Goal: Task Accomplishment & Management: Use online tool/utility

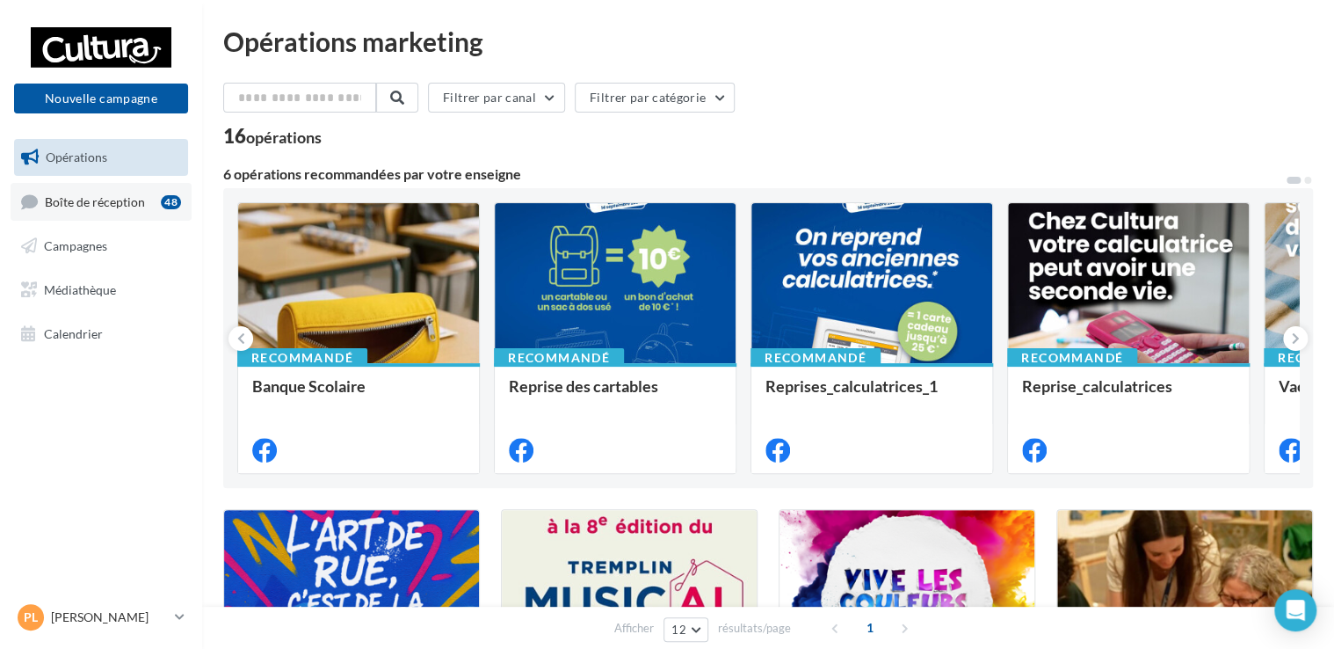
click at [121, 206] on span "Boîte de réception" at bounding box center [95, 200] width 100 height 15
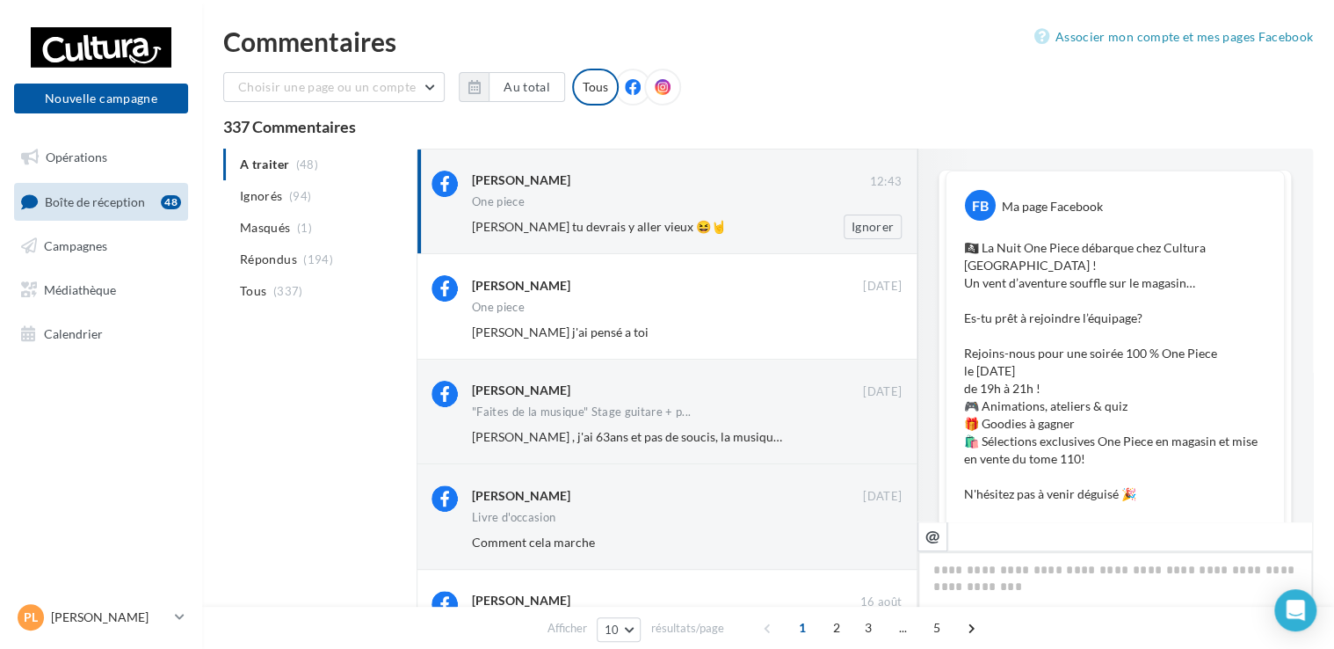
scroll to position [487, 0]
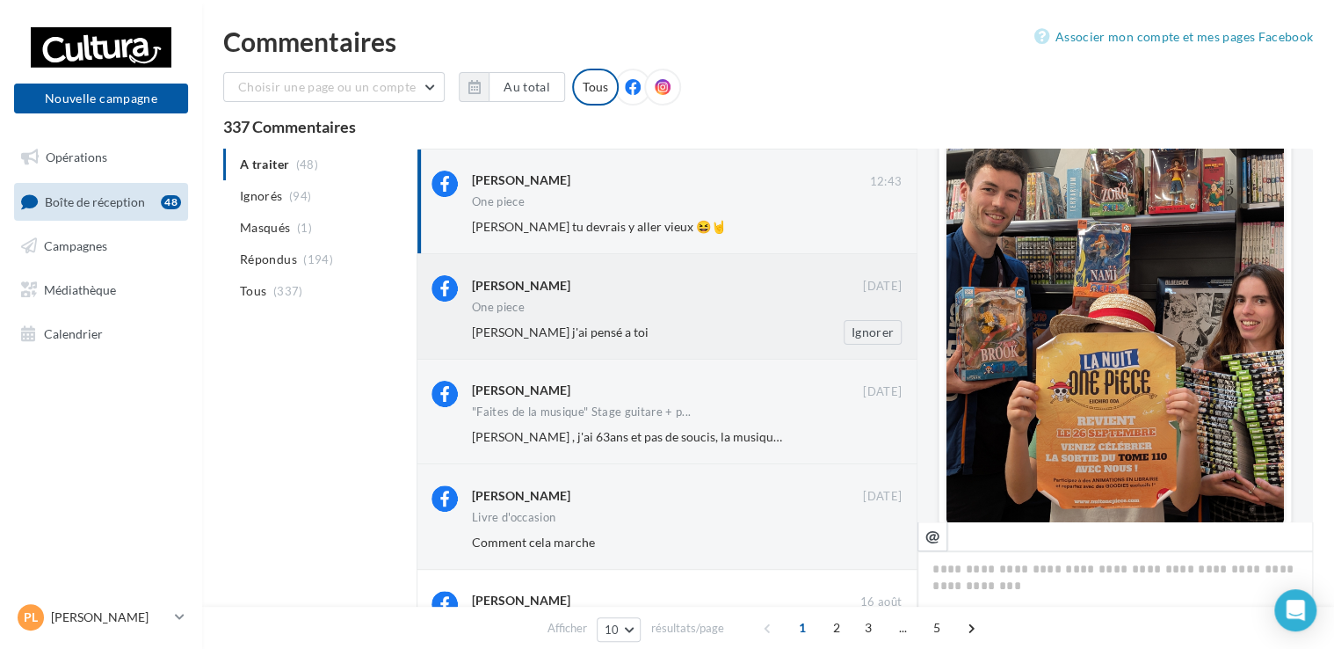
click at [614, 327] on span "[PERSON_NAME] j'ai pensé a toi" at bounding box center [560, 331] width 177 height 15
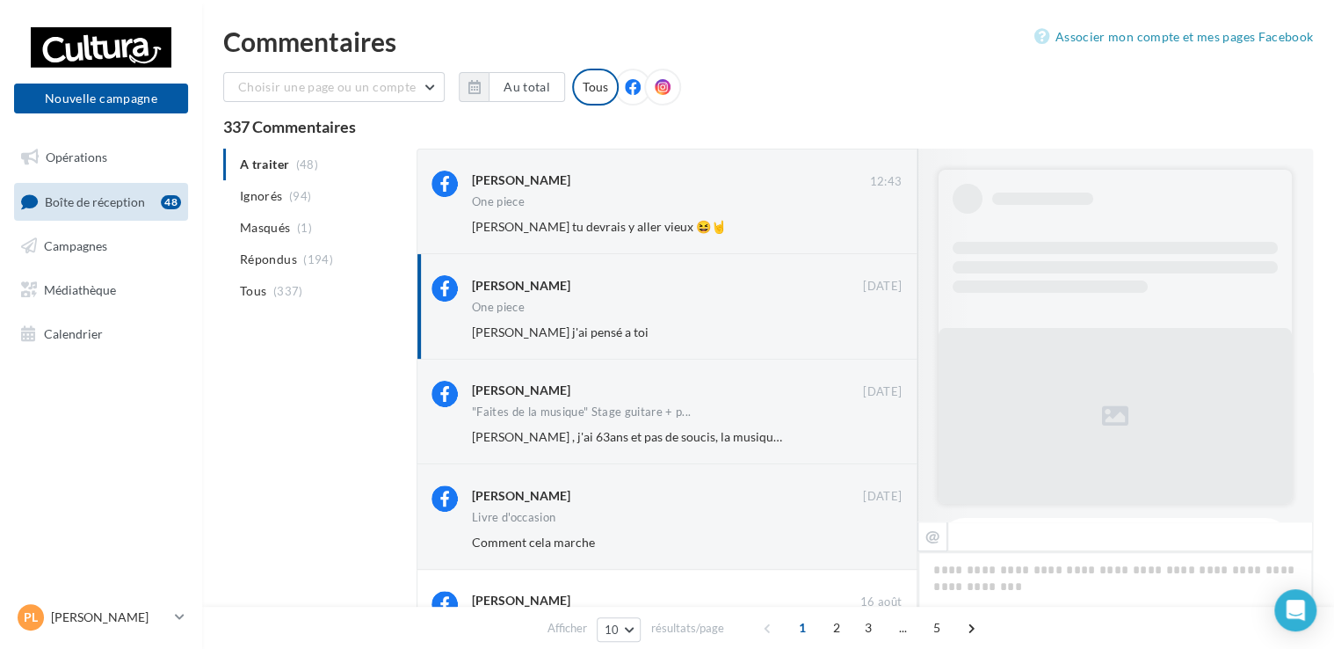
scroll to position [872, 0]
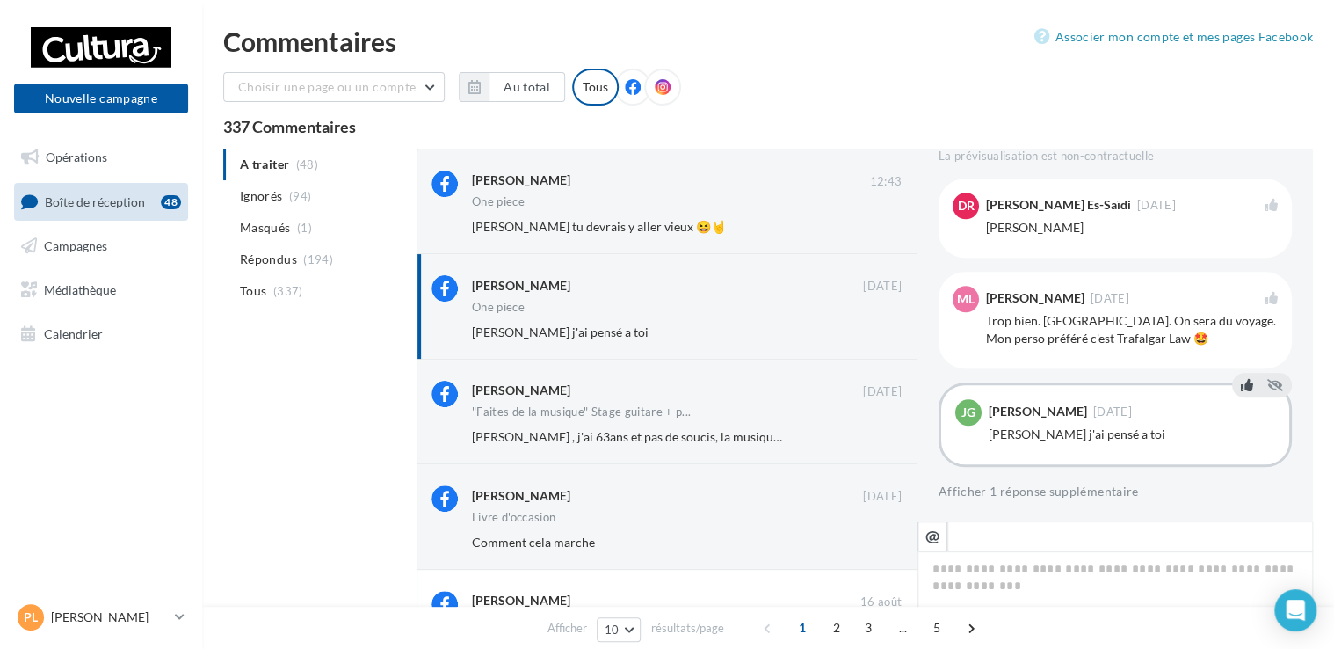
click at [1241, 389] on icon at bounding box center [1247, 385] width 12 height 12
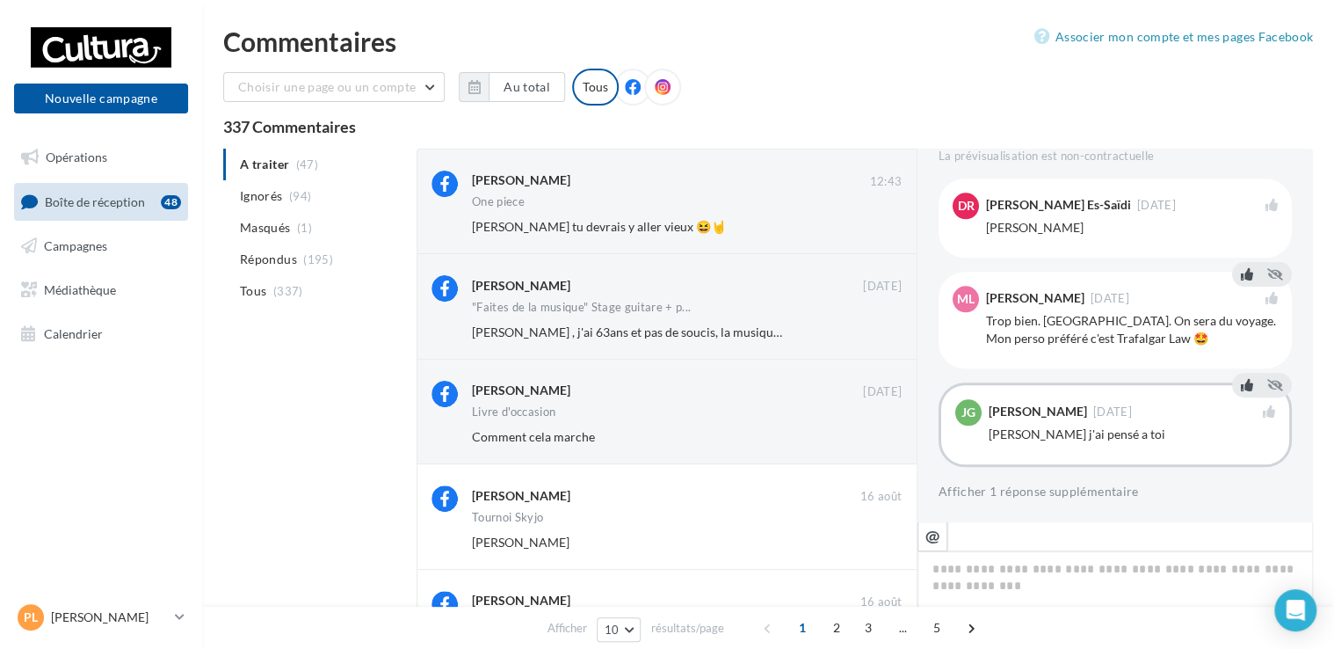
click at [1241, 275] on icon at bounding box center [1247, 274] width 12 height 12
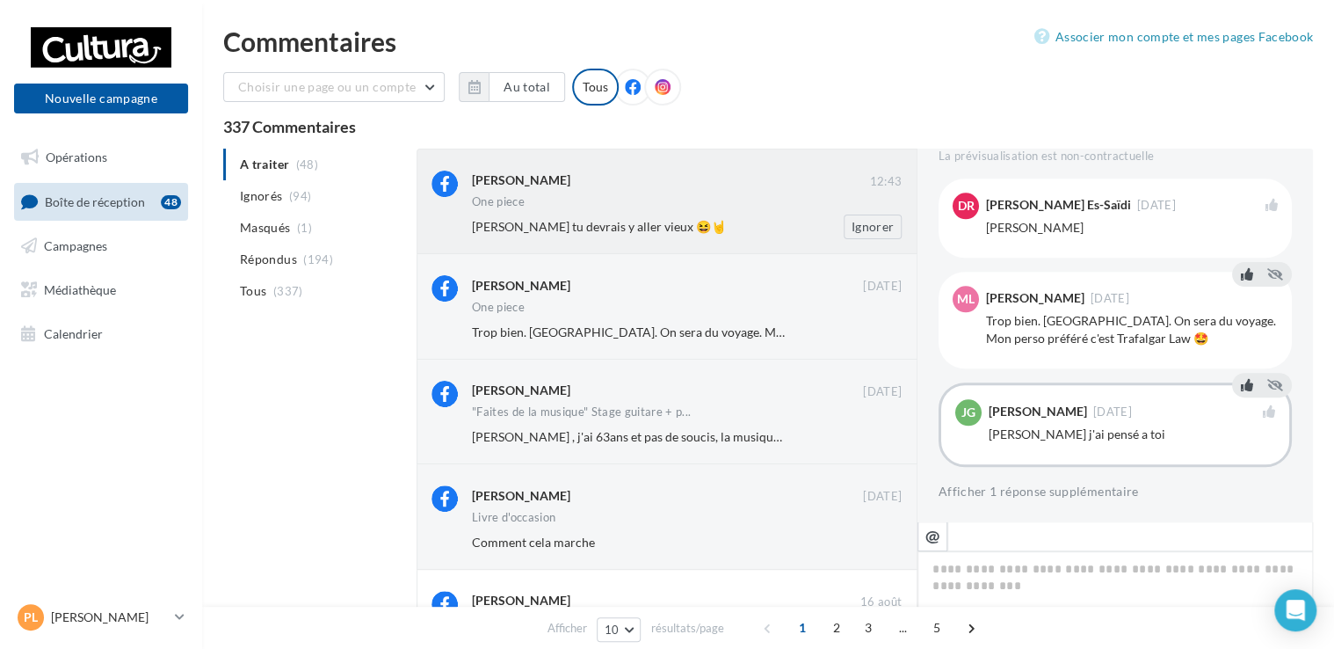
click at [654, 193] on div "Romain Giret 12:43 One piece Damien Baron tu devrais y aller vieux 😆🤘 Ignorer" at bounding box center [687, 205] width 430 height 69
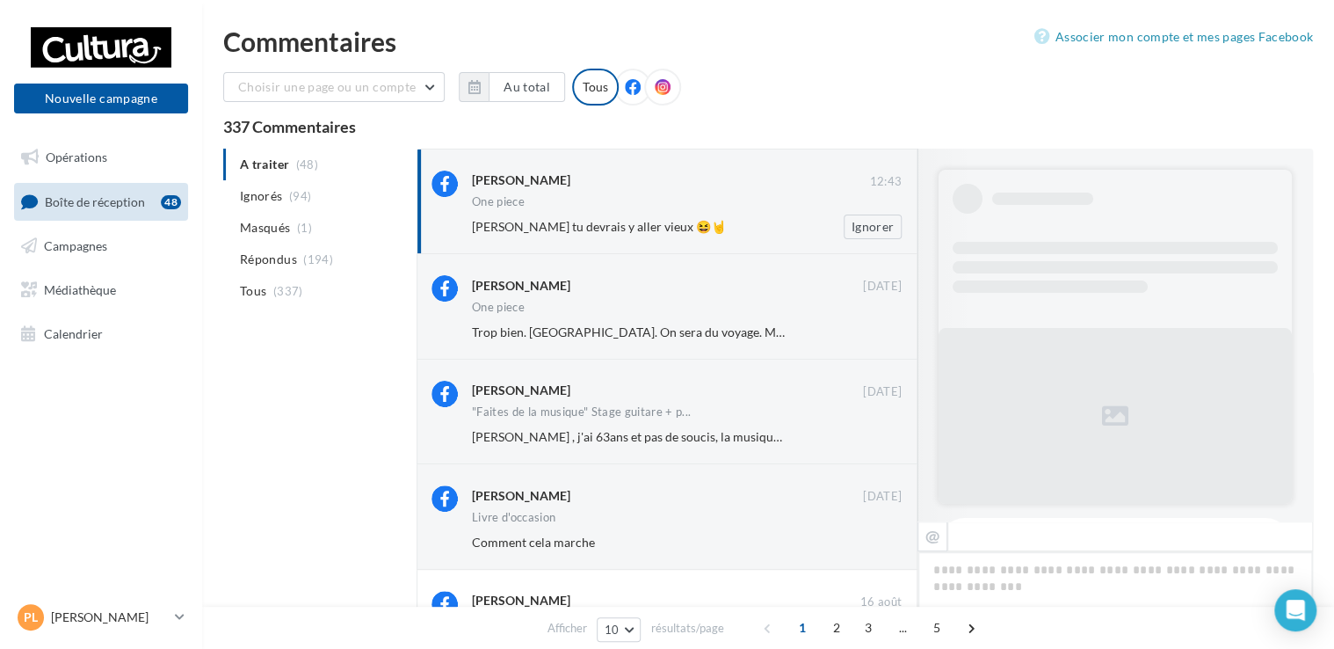
scroll to position [851, 0]
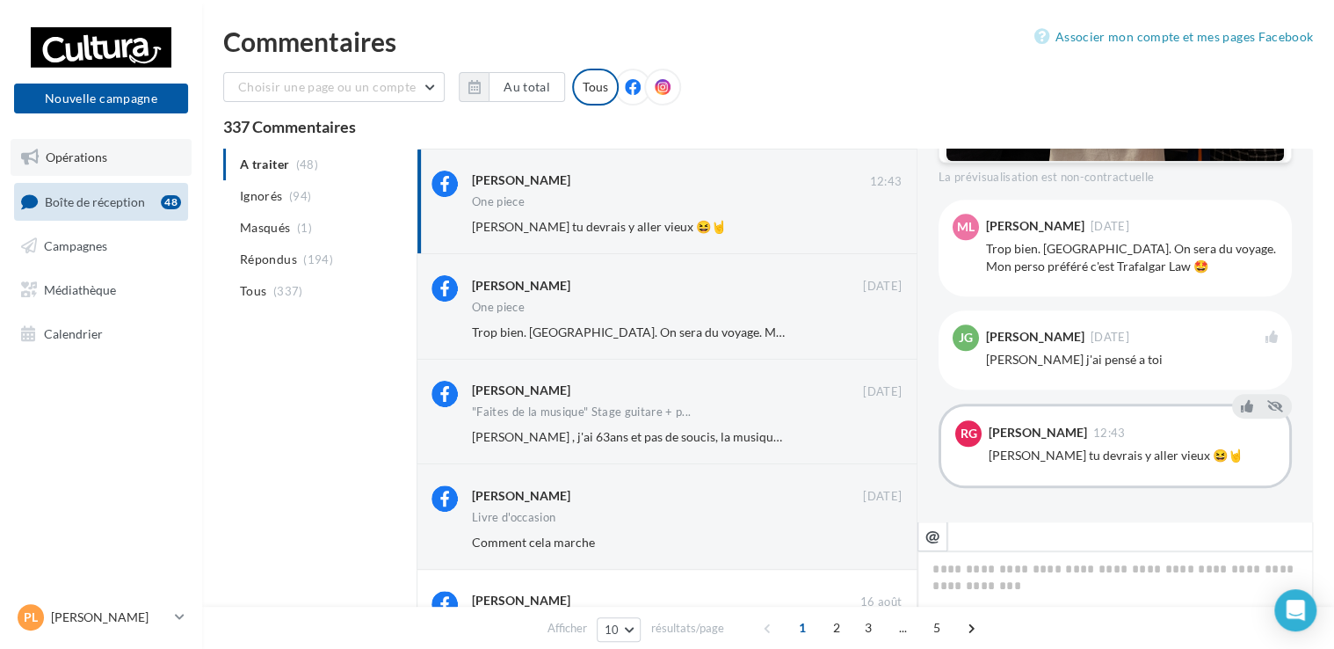
click at [79, 170] on link "Opérations" at bounding box center [101, 157] width 181 height 37
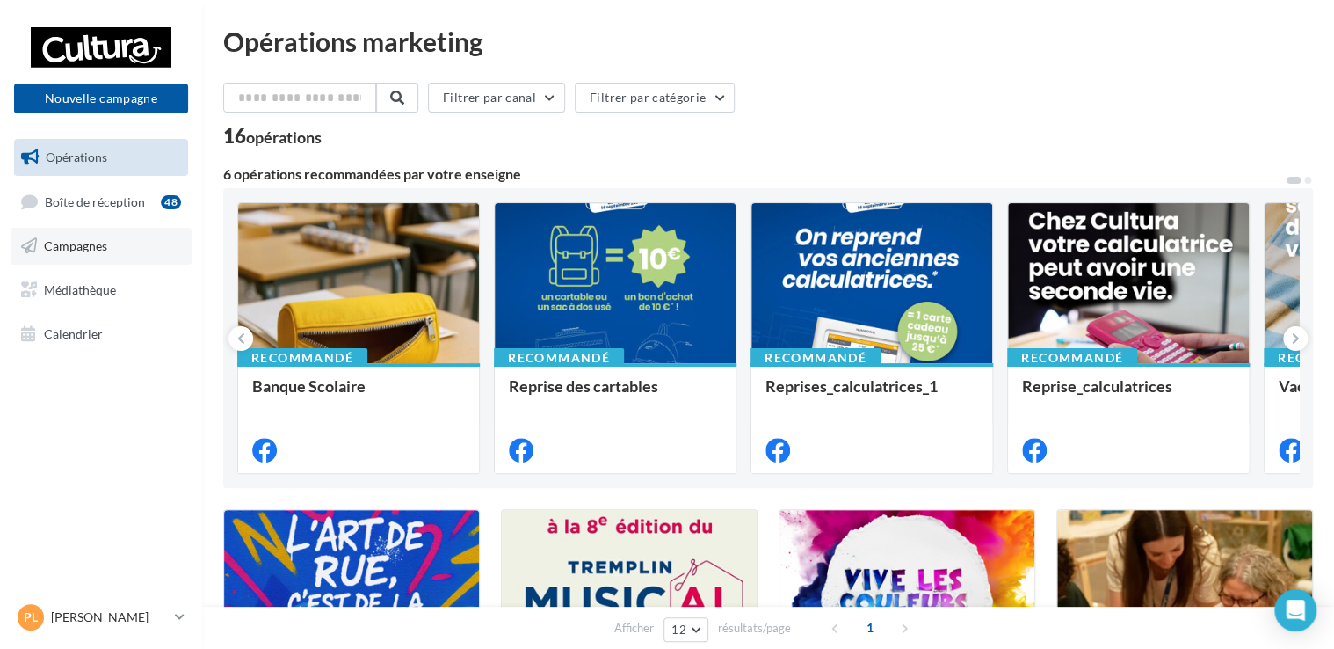
click at [91, 244] on span "Campagnes" at bounding box center [75, 245] width 63 height 15
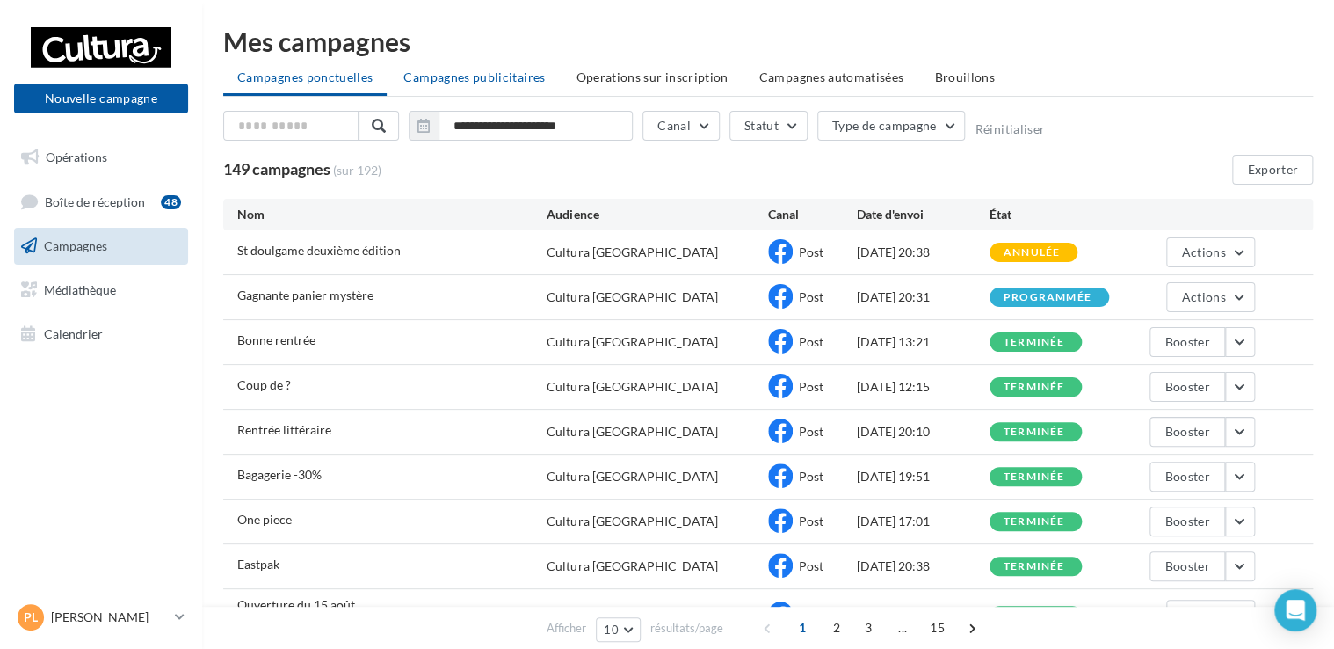
click at [475, 86] on li "Campagnes publicitaires" at bounding box center [474, 78] width 170 height 32
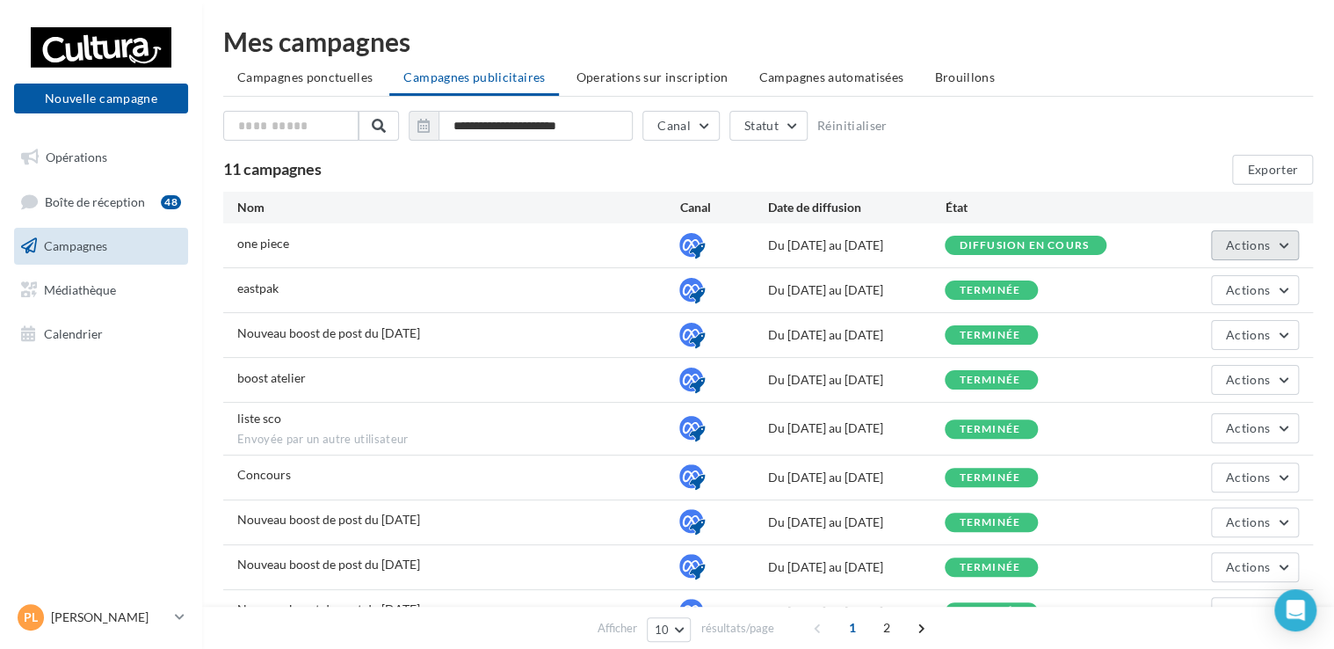
click at [1261, 243] on span "Actions" at bounding box center [1248, 244] width 44 height 15
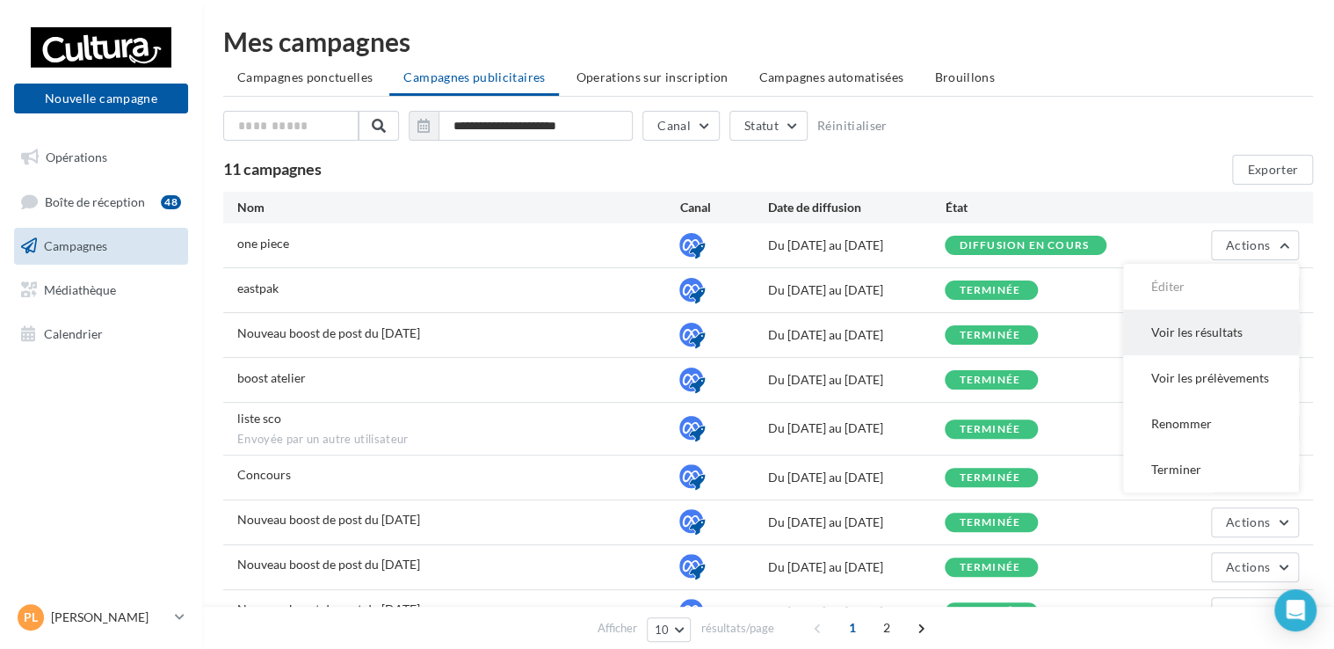
click at [1210, 325] on button "Voir les résultats" at bounding box center [1211, 332] width 176 height 46
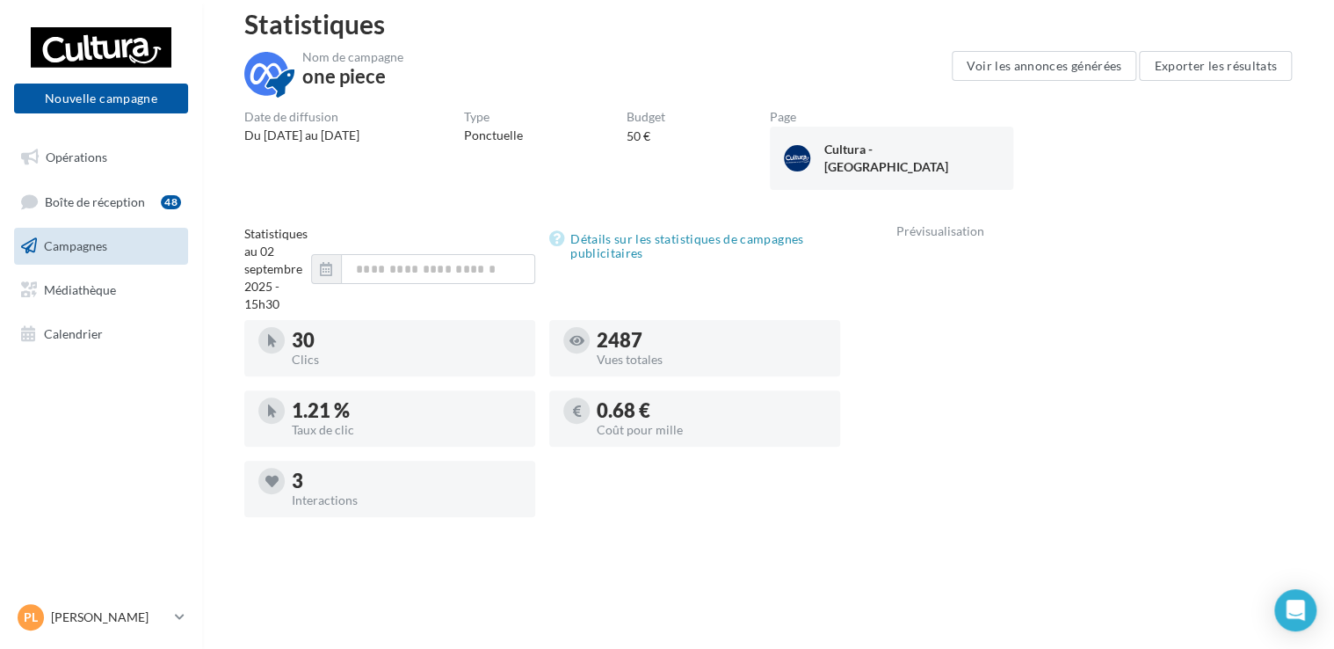
scroll to position [63, 0]
